Goal: Information Seeking & Learning: Understand process/instructions

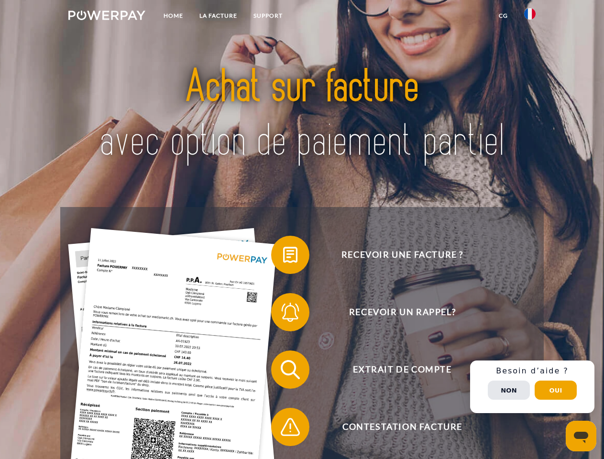
click at [107, 17] on img at bounding box center [106, 16] width 77 height 10
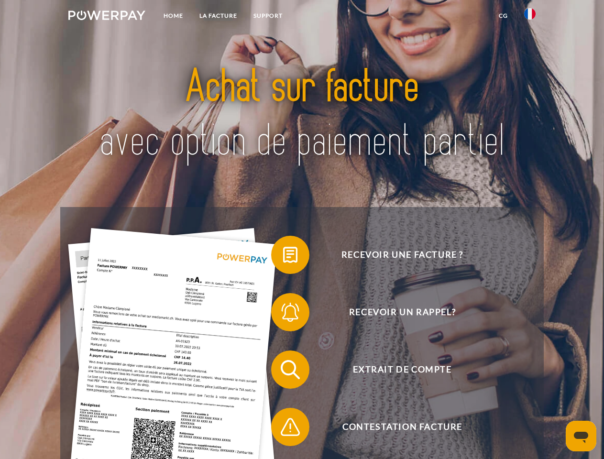
click at [530, 17] on img at bounding box center [529, 13] width 11 height 11
click at [503, 16] on link "CG" at bounding box center [503, 15] width 25 height 17
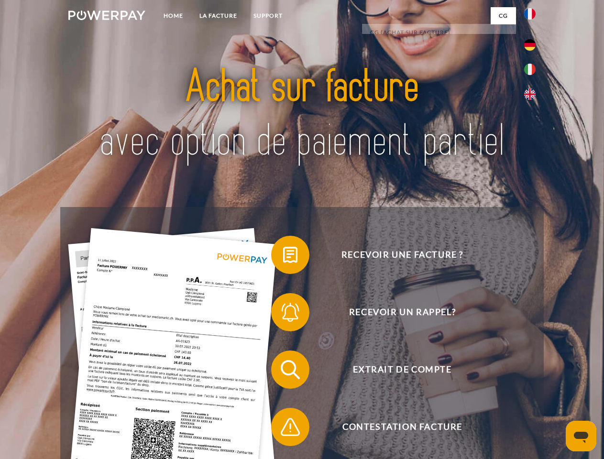
click at [283, 257] on span at bounding box center [276, 255] width 48 height 48
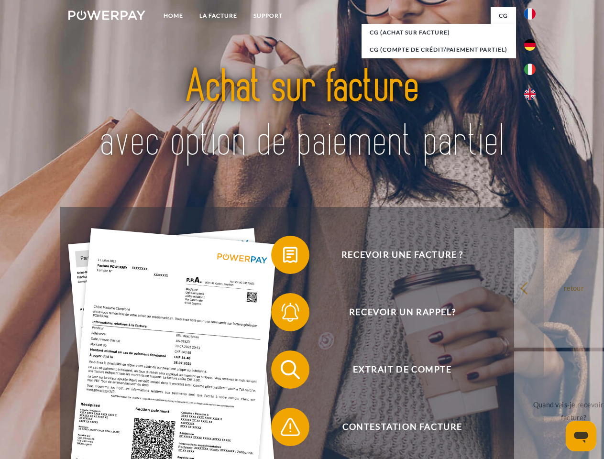
click at [283, 314] on div "Recevoir une facture ? Recevoir un rappel? Extrait de compte retour" at bounding box center [301, 398] width 483 height 383
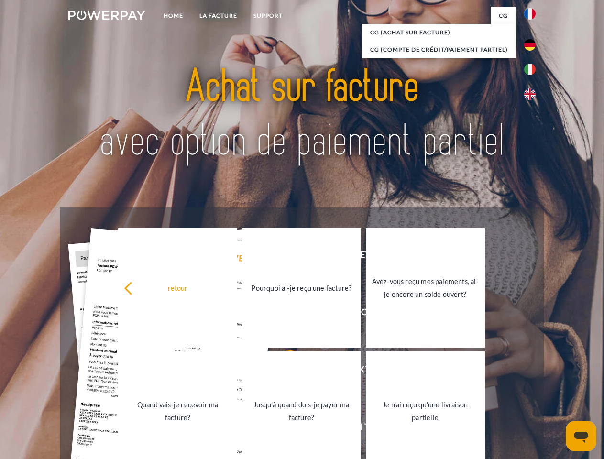
click at [283, 372] on link "Jusqu'à quand dois-je payer ma facture?" at bounding box center [301, 412] width 119 height 120
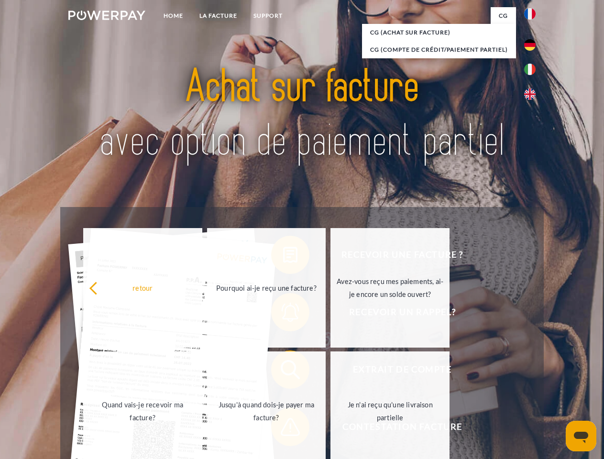
click at [283, 429] on span at bounding box center [276, 427] width 48 height 48
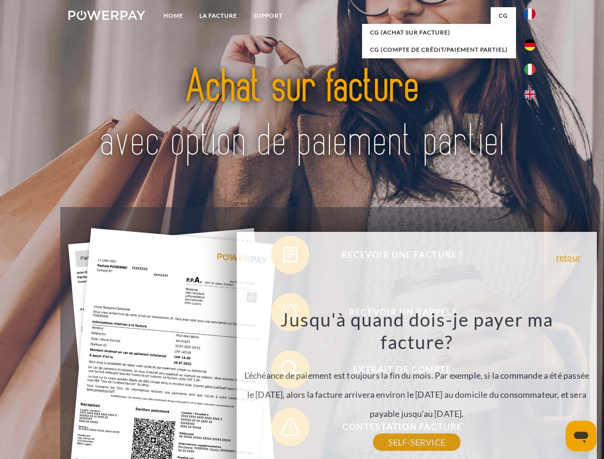
click at [533, 387] on div "Recevoir une facture ? Recevoir un rappel? Extrait de compte retour" at bounding box center [301, 398] width 483 height 383
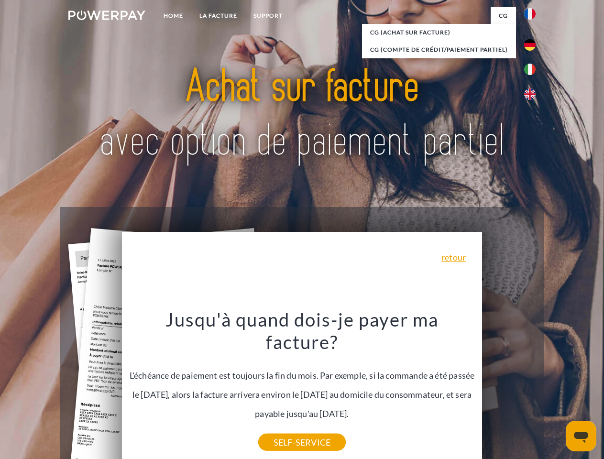
click at [509, 389] on span "Extrait de compte" at bounding box center [402, 370] width 234 height 38
click at [556, 390] on header "Home LA FACTURE Support" at bounding box center [302, 330] width 604 height 661
